Goal: Transaction & Acquisition: Purchase product/service

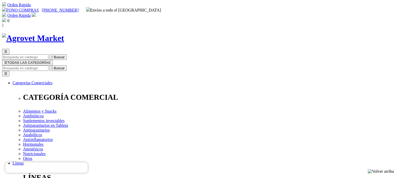
scroll to position [52, 0]
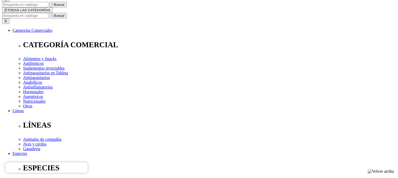
select select "183"
select select "299"
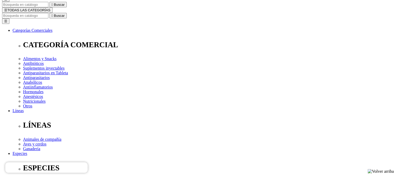
select select "299"
